Goal: Navigation & Orientation: Go to known website

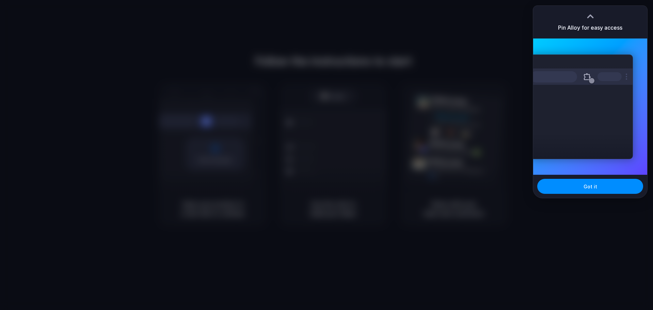
click at [198, 160] on div at bounding box center [326, 155] width 653 height 310
